Goal: Transaction & Acquisition: Purchase product/service

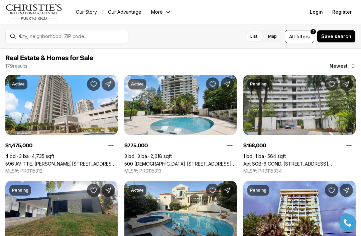
click at [339, 39] on span "Save search" at bounding box center [336, 36] width 30 height 5
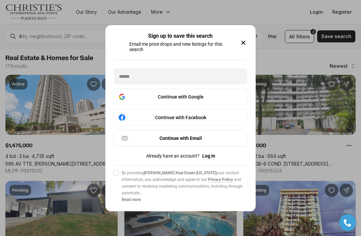
click at [290, 68] on div "Sign up to save this search Email me price drops and new listings for this sear…" at bounding box center [180, 118] width 361 height 236
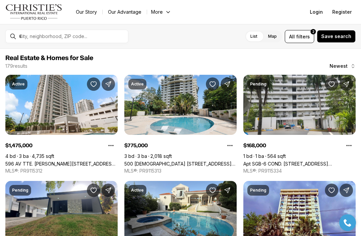
click at [276, 36] on label "Map" at bounding box center [272, 36] width 19 height 12
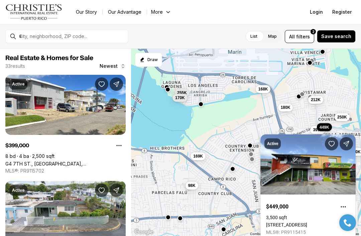
click at [309, 126] on div "169K 98K 220K 399K 212K 250K 270K 449K 168K 255K 170K 180K" at bounding box center [246, 143] width 230 height 188
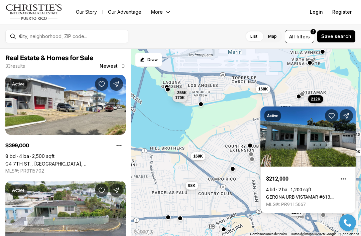
click at [318, 195] on link "GERONA URB VISTAMAR #613, CAROLINA PR, 00983" at bounding box center [308, 197] width 84 height 5
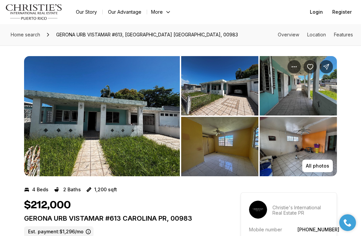
click at [80, 121] on img "View image gallery" at bounding box center [102, 116] width 156 height 120
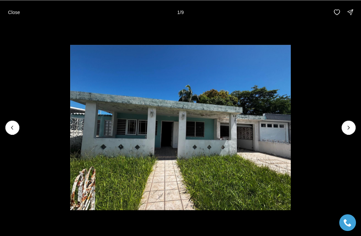
click at [291, 134] on img "1 of 9" at bounding box center [180, 127] width 221 height 165
click at [291, 133] on img "1 of 9" at bounding box center [180, 127] width 221 height 165
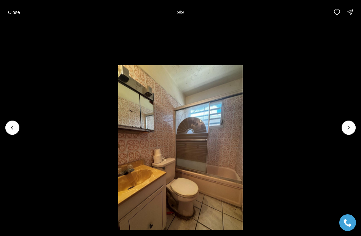
click at [13, 11] on p "Close" at bounding box center [14, 11] width 12 height 5
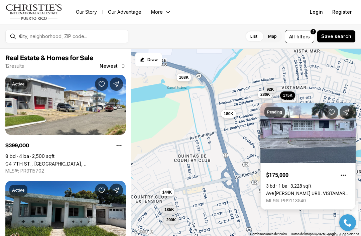
click at [267, 94] on span "280K" at bounding box center [265, 94] width 10 height 5
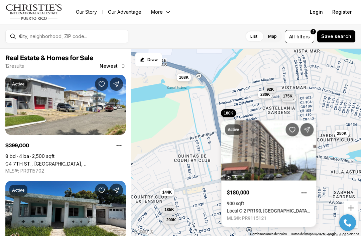
click at [233, 212] on link "Local C-2 PR190, CAROLINA PR, 00983" at bounding box center [269, 211] width 84 height 5
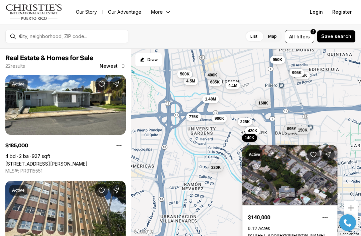
click at [273, 233] on link "M20 CORNELL STREET, SAN JUAN PR, 00927" at bounding box center [286, 235] width 77 height 5
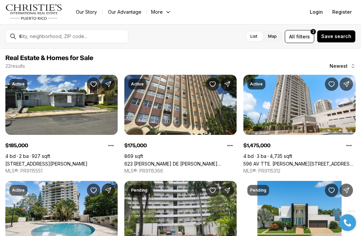
click at [278, 38] on label "Map" at bounding box center [272, 36] width 19 height 12
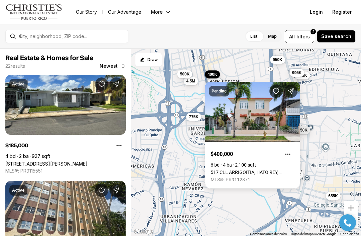
click at [223, 170] on link "517 CLL ARRIGOITIA, HATO REY, [GEOGRAPHIC_DATA][PERSON_NAME], 00918" at bounding box center [253, 172] width 84 height 5
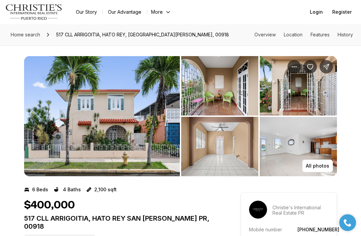
click at [132, 132] on img "View image gallery" at bounding box center [102, 116] width 156 height 120
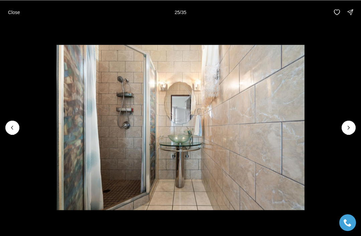
click at [229, 173] on img "25 of 35" at bounding box center [181, 127] width 248 height 165
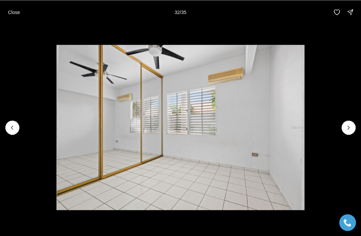
click at [212, 172] on img "32 of 35" at bounding box center [181, 127] width 248 height 165
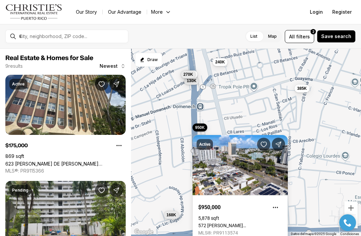
click at [201, 126] on span "950K" at bounding box center [200, 127] width 10 height 5
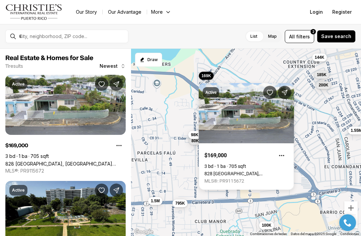
click at [253, 171] on link "828 [GEOGRAPHIC_DATA], [GEOGRAPHIC_DATA][PERSON_NAME], 00924" at bounding box center [247, 173] width 84 height 5
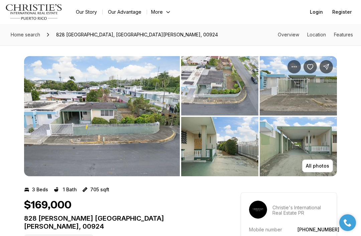
click at [136, 155] on img "View image gallery" at bounding box center [102, 116] width 156 height 120
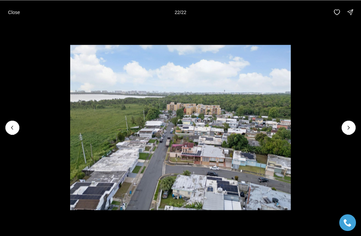
click at [11, 14] on p "Close" at bounding box center [14, 11] width 12 height 5
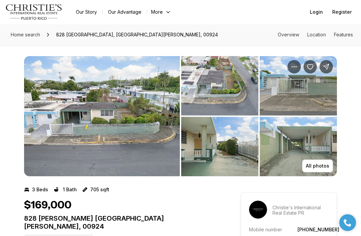
click at [127, 221] on p "828 [PERSON_NAME] [GEOGRAPHIC_DATA][PERSON_NAME], 00924" at bounding box center [120, 223] width 193 height 16
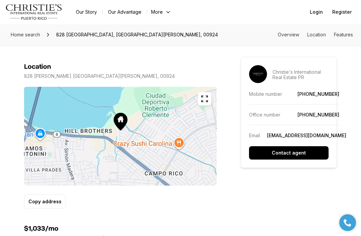
scroll to position [376, 0]
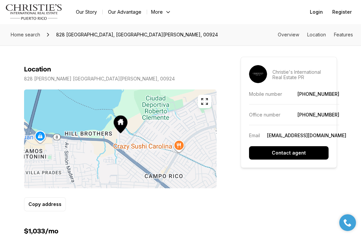
click at [207, 98] on icon "button" at bounding box center [205, 102] width 8 height 8
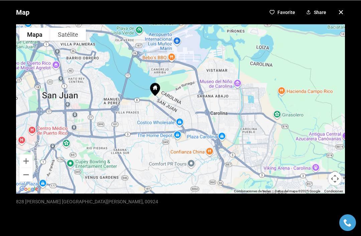
click at [344, 10] on icon "button" at bounding box center [341, 12] width 8 height 8
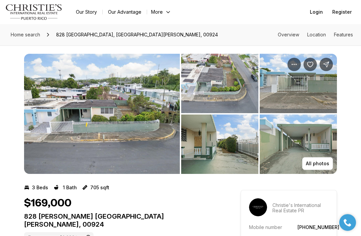
scroll to position [0, 0]
